Goal: Task Accomplishment & Management: Use online tool/utility

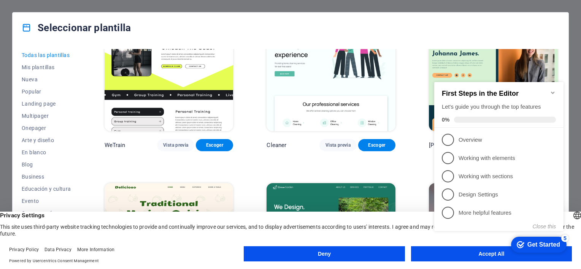
scroll to position [1064, 0]
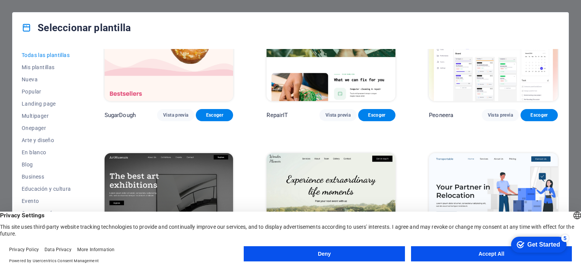
scroll to position [0, 0]
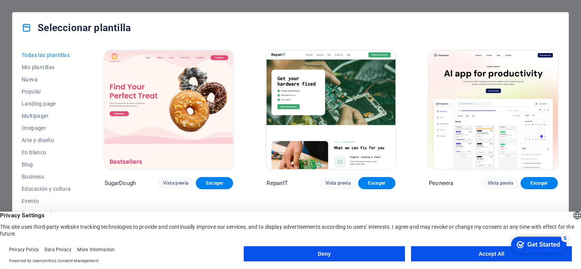
click at [458, 250] on button "Accept All" at bounding box center [491, 254] width 161 height 15
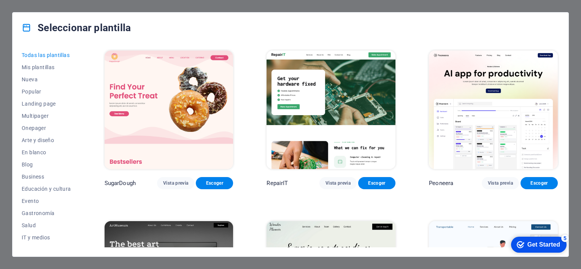
drag, startPoint x: 78, startPoint y: 88, endPoint x: 82, endPoint y: 113, distance: 26.2
click at [82, 113] on div "Todas las plantillas Mis plantillas Nueva Popular Landing page Multipager Onepa…" at bounding box center [291, 150] width 556 height 214
drag, startPoint x: 79, startPoint y: 121, endPoint x: 76, endPoint y: 159, distance: 37.4
click at [76, 159] on div "Todas las plantillas Mis plantillas Nueva Popular Landing page Multipager Onepa…" at bounding box center [51, 148] width 59 height 199
drag, startPoint x: 78, startPoint y: 159, endPoint x: 79, endPoint y: 180, distance: 20.2
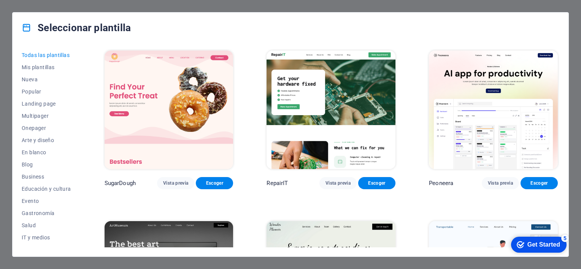
click at [79, 180] on div "Todas las plantillas Mis plantillas Nueva Popular Landing page Multipager Onepa…" at bounding box center [51, 148] width 59 height 199
drag, startPoint x: 78, startPoint y: 173, endPoint x: 78, endPoint y: 191, distance: 18.3
click at [78, 191] on div "Todas las plantillas Mis plantillas Nueva Popular Landing page Multipager Onepa…" at bounding box center [51, 148] width 59 height 199
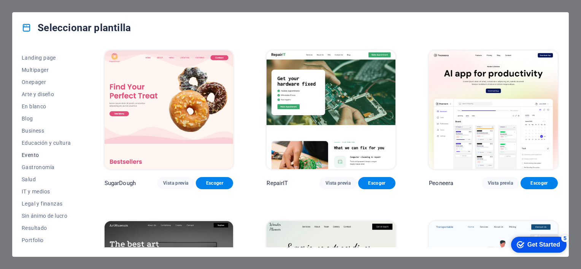
scroll to position [34, 0]
click at [44, 154] on span "Educación y cultura" at bounding box center [46, 155] width 49 height 6
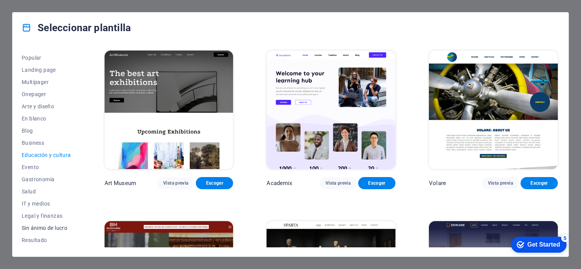
click at [49, 226] on span "Sin ánimo de lucro" at bounding box center [46, 228] width 49 height 6
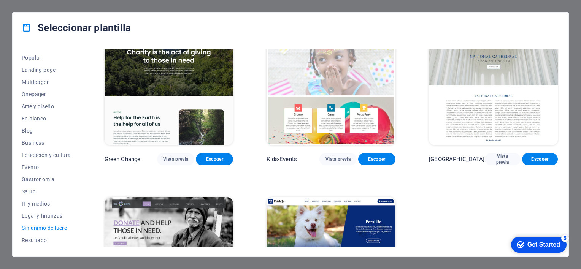
scroll to position [0, 0]
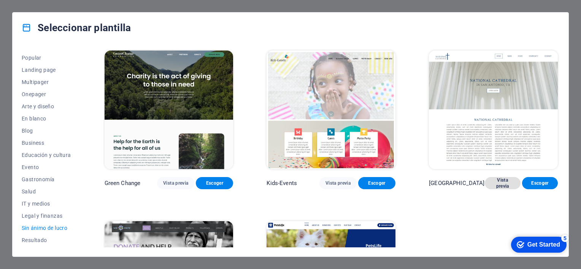
click at [498, 181] on span "Vista previa" at bounding box center [503, 183] width 24 height 12
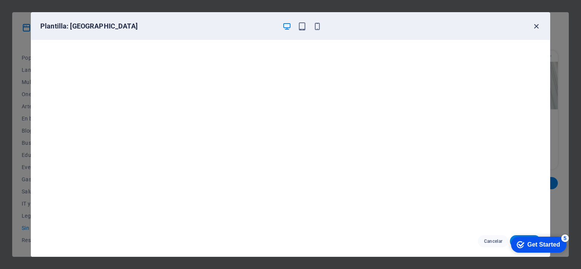
click at [534, 23] on icon "button" at bounding box center [536, 26] width 9 height 9
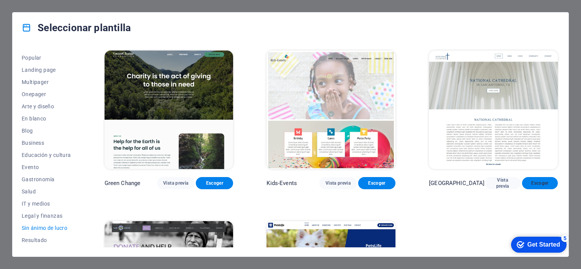
click at [541, 182] on span "Escoger" at bounding box center [540, 183] width 24 height 6
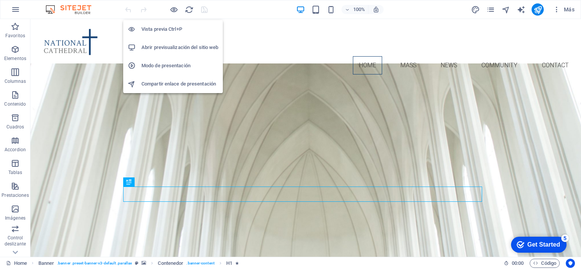
click at [177, 45] on h6 "Abrir previsualización del sitio web" at bounding box center [180, 47] width 77 height 9
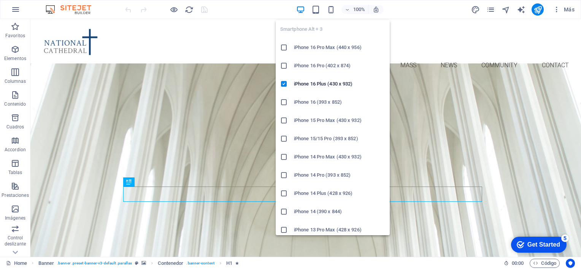
click at [317, 175] on h6 "iPhone 14 Pro (393 x 852)" at bounding box center [339, 175] width 91 height 9
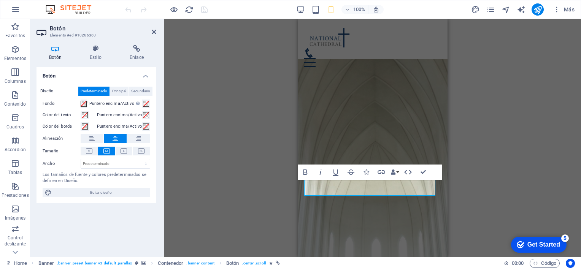
click at [263, 172] on div "H1 Banner Banner Contenedor H2 Barra de menús Menú Separador HTML Contenedor Ic…" at bounding box center [372, 138] width 417 height 238
click at [470, 56] on div "H1 Banner Banner Contenedor H2 Barra de menús Menú Separador HTML Contenedor Ic…" at bounding box center [372, 138] width 417 height 238
click at [567, 10] on span "Más" at bounding box center [564, 10] width 22 height 8
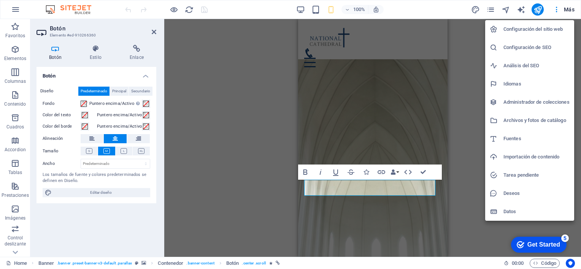
click at [173, 6] on div at bounding box center [290, 134] width 581 height 269
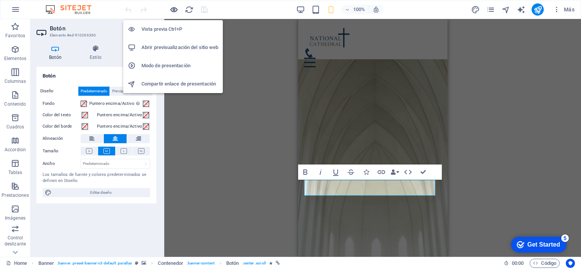
click at [173, 9] on icon "button" at bounding box center [174, 9] width 9 height 9
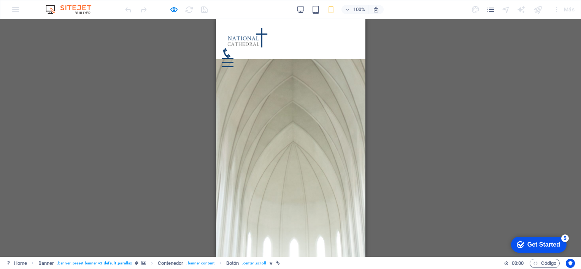
drag, startPoint x: 359, startPoint y: 46, endPoint x: 361, endPoint y: 80, distance: 34.7
click at [233, 58] on div at bounding box center [227, 63] width 11 height 10
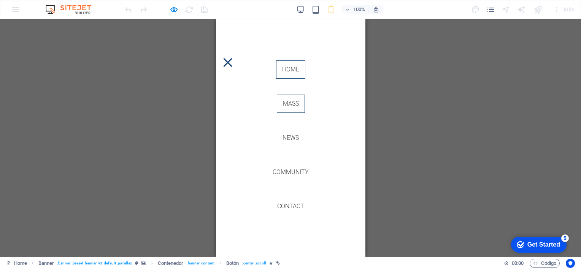
click at [293, 106] on link "Mass" at bounding box center [291, 104] width 28 height 18
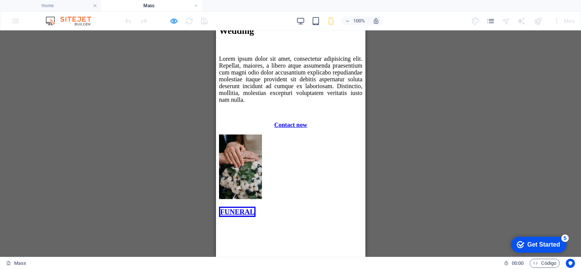
scroll to position [152, 0]
